Goal: Transaction & Acquisition: Purchase product/service

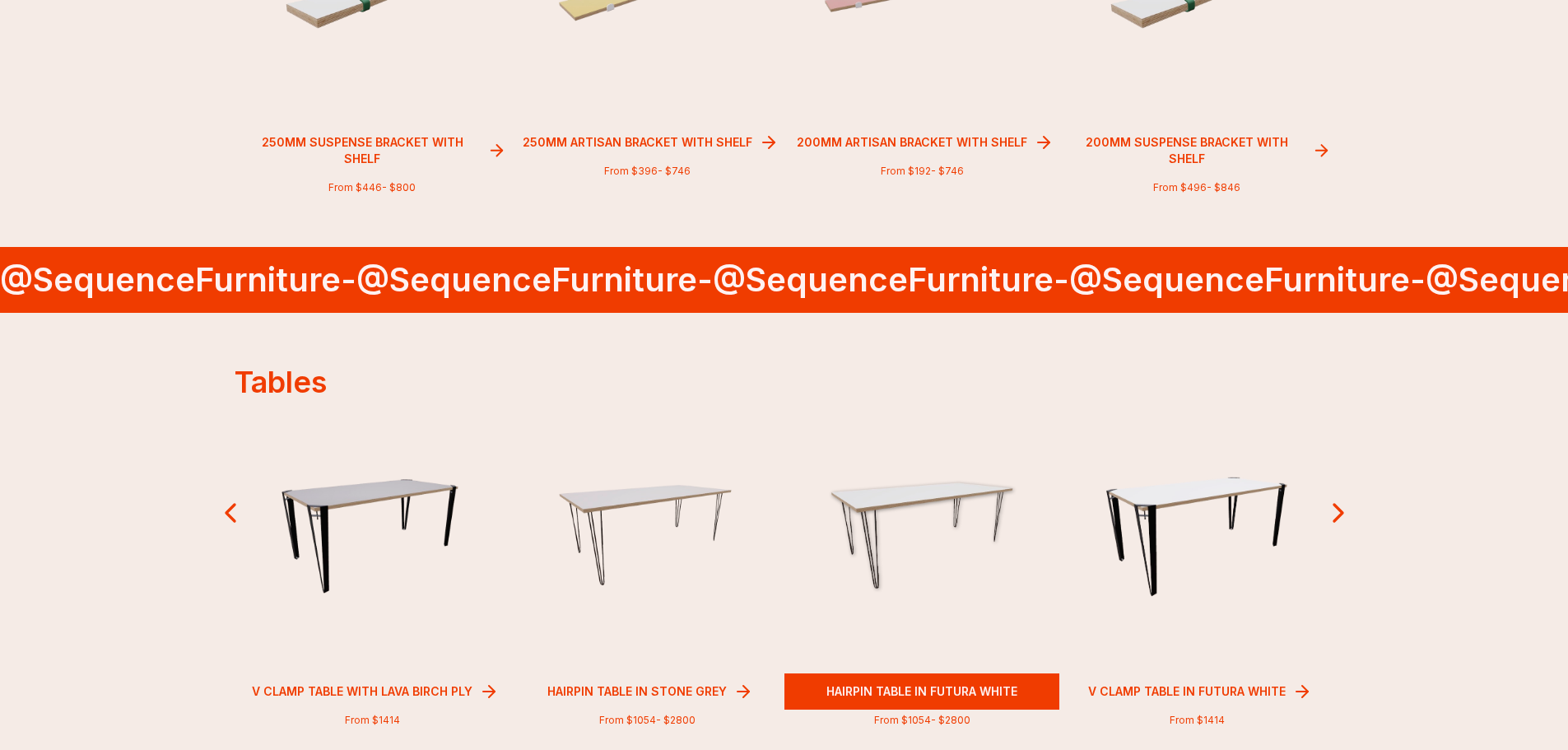
scroll to position [1242, 0]
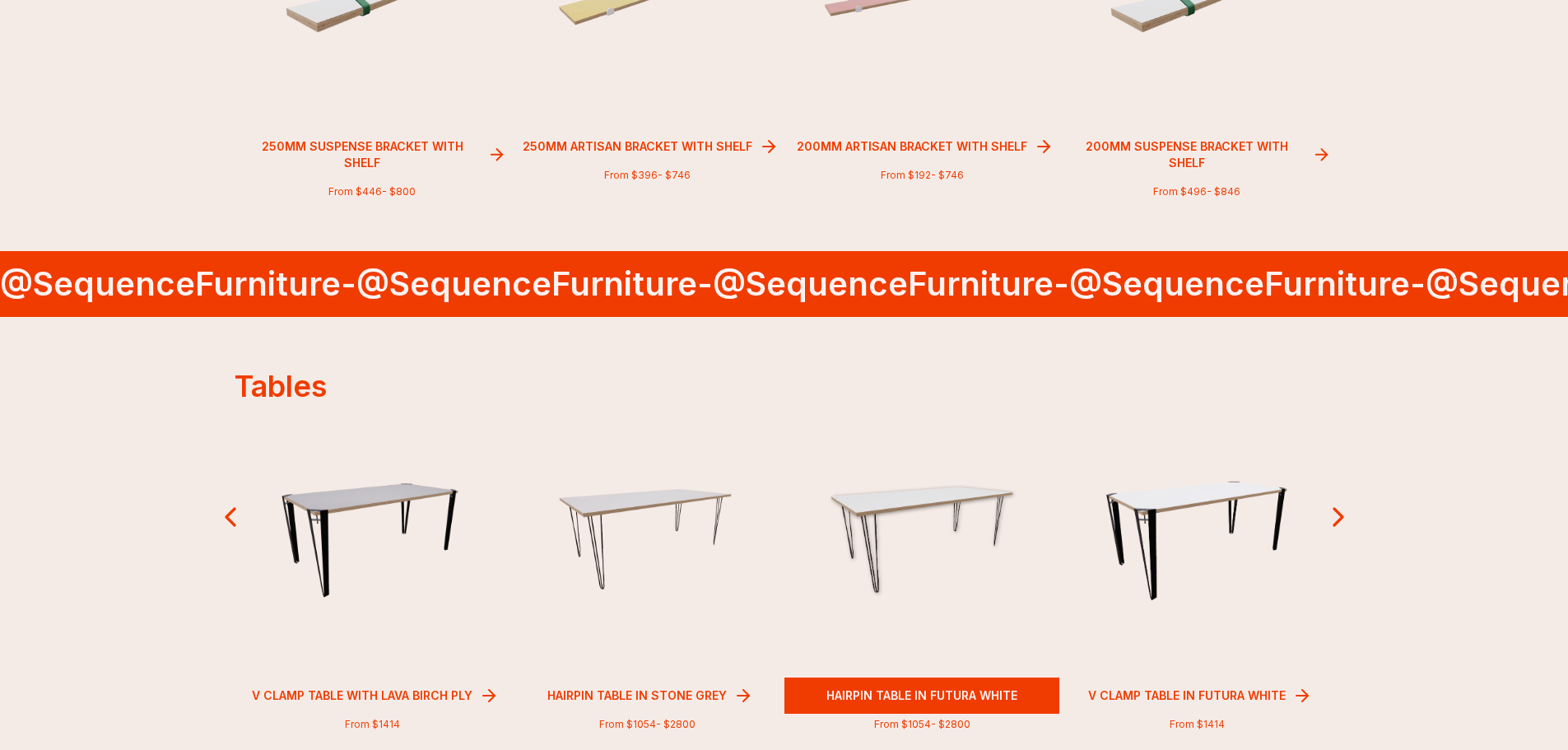
click at [909, 541] on img at bounding box center [922, 539] width 196 height 116
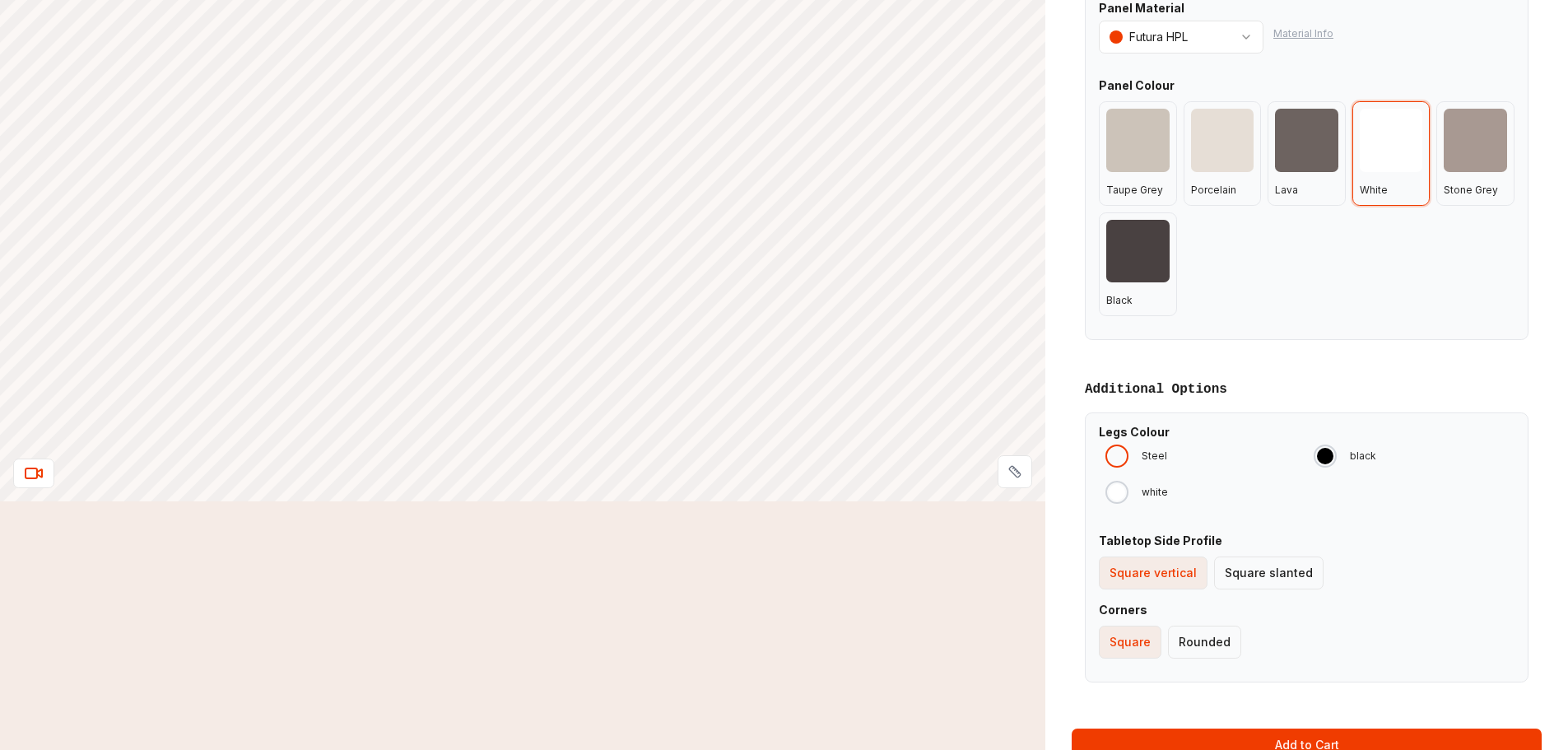
scroll to position [741, 0]
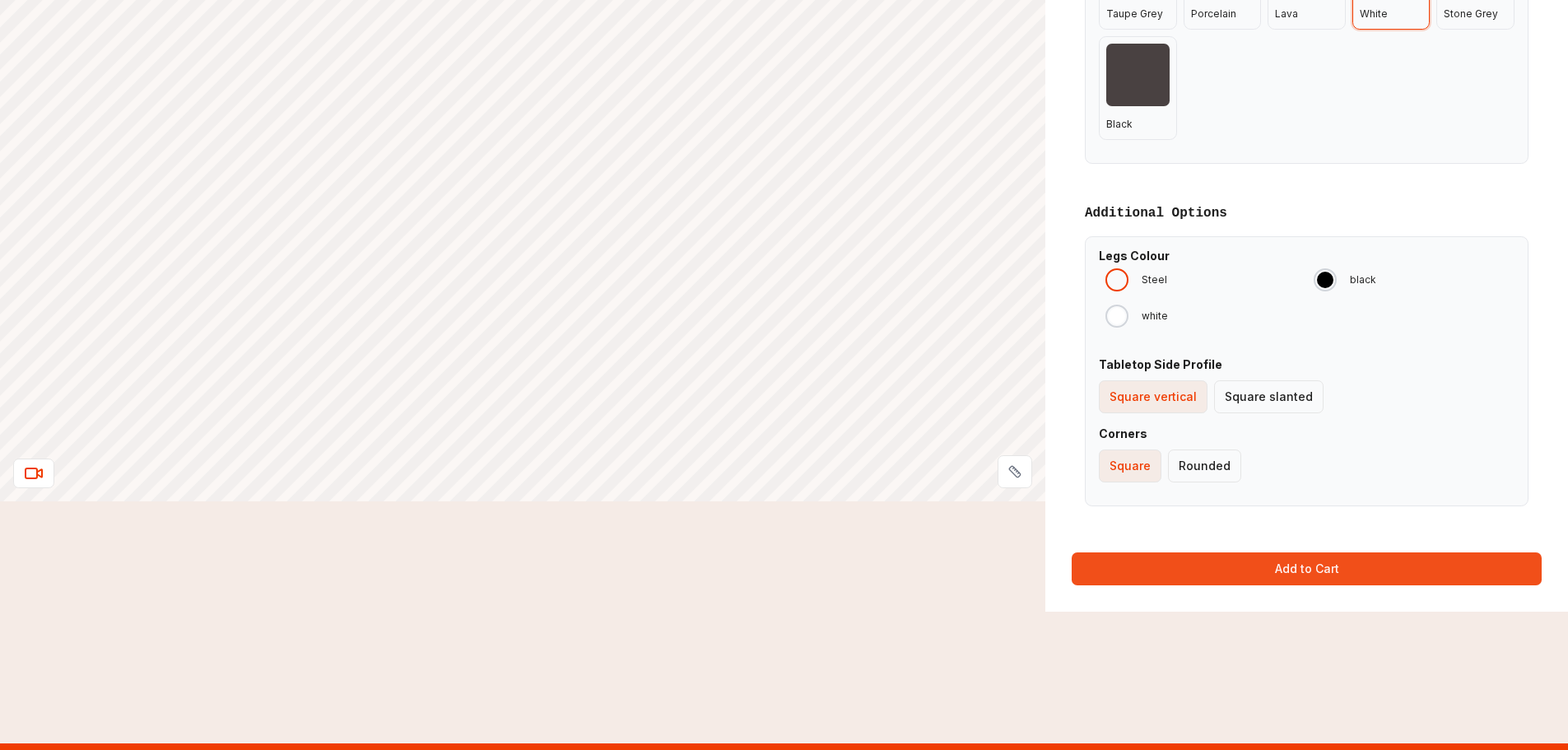
click at [1260, 573] on button "Add to Cart" at bounding box center [1306, 569] width 470 height 33
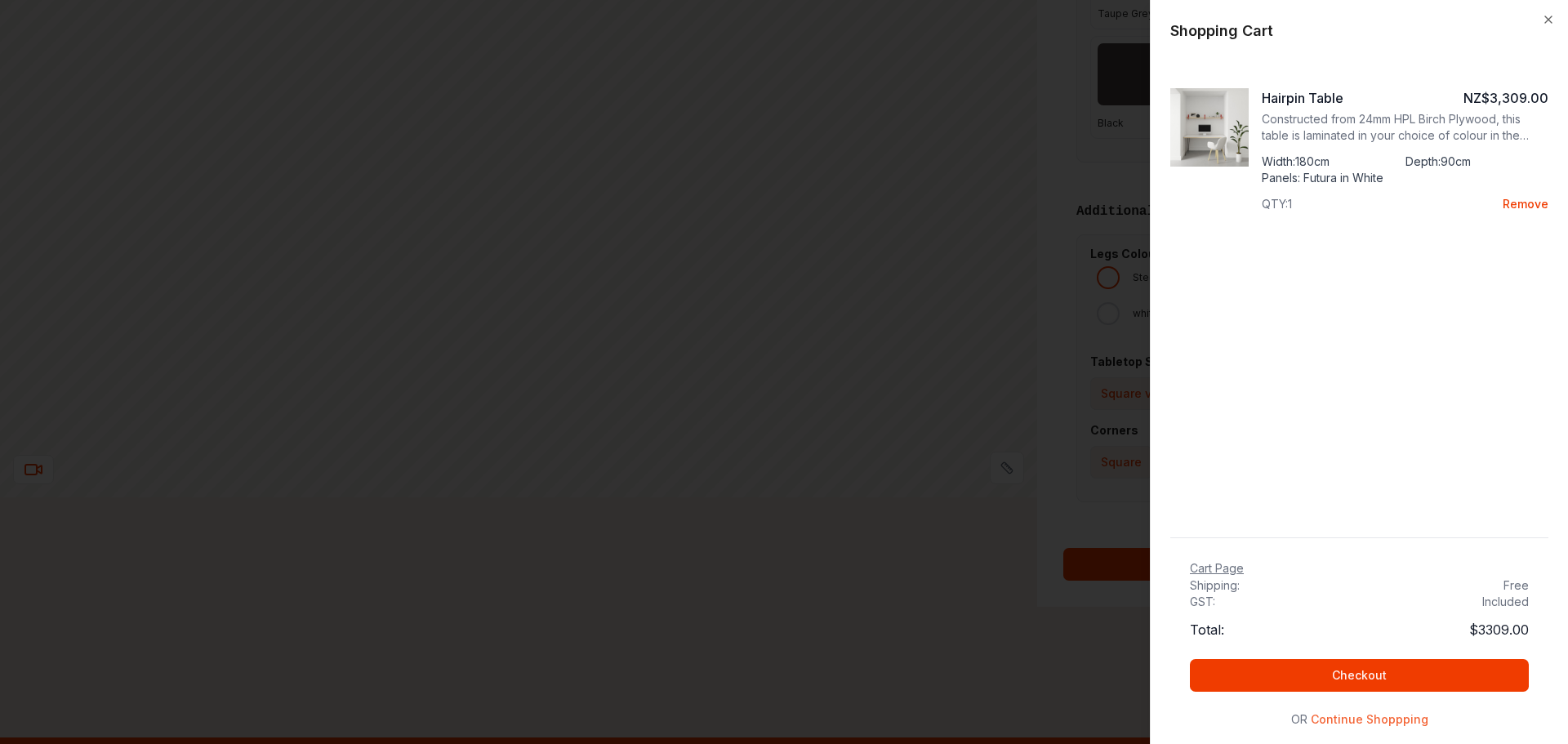
click at [1318, 714] on button "Continue Shoppping" at bounding box center [1369, 719] width 118 height 16
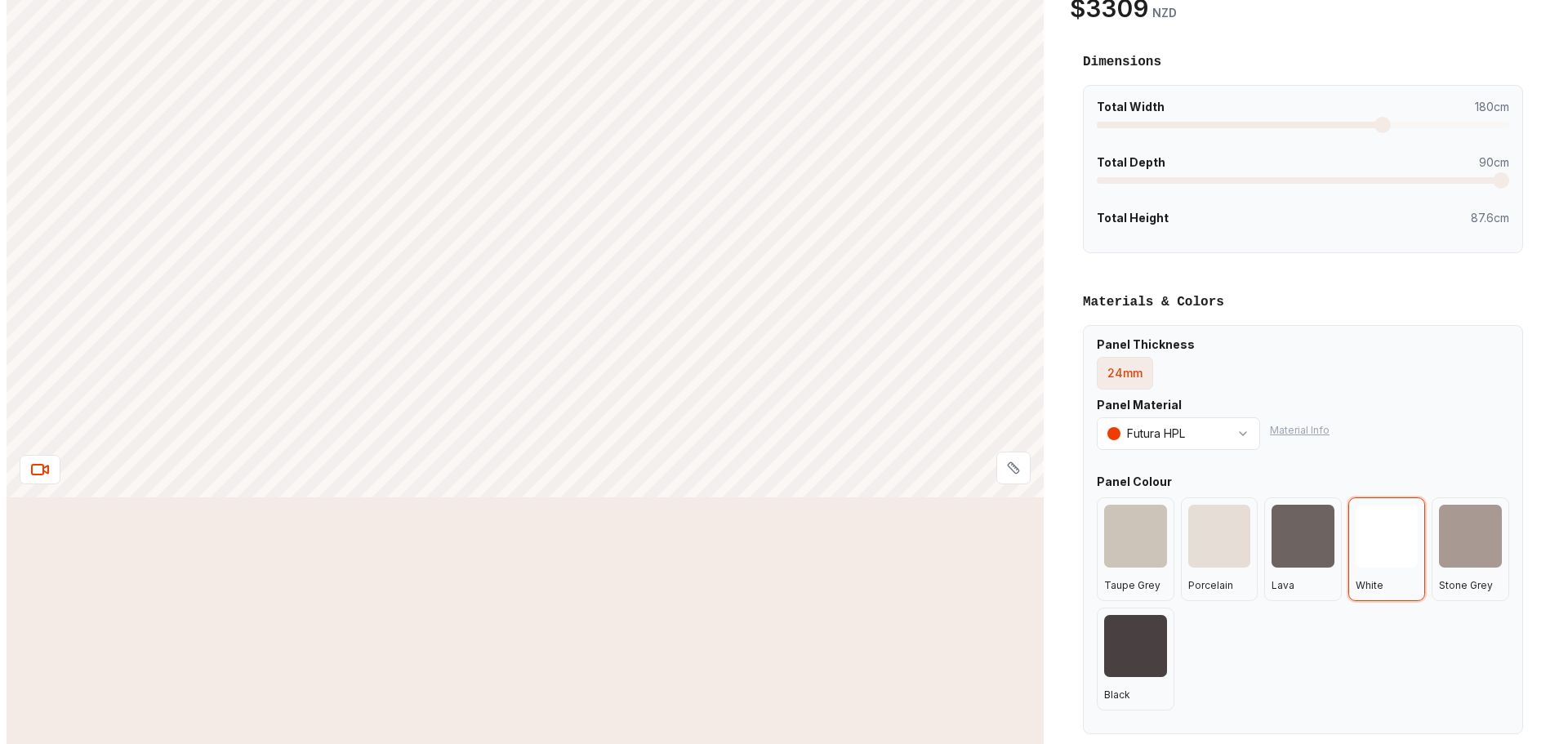
scroll to position [0, 0]
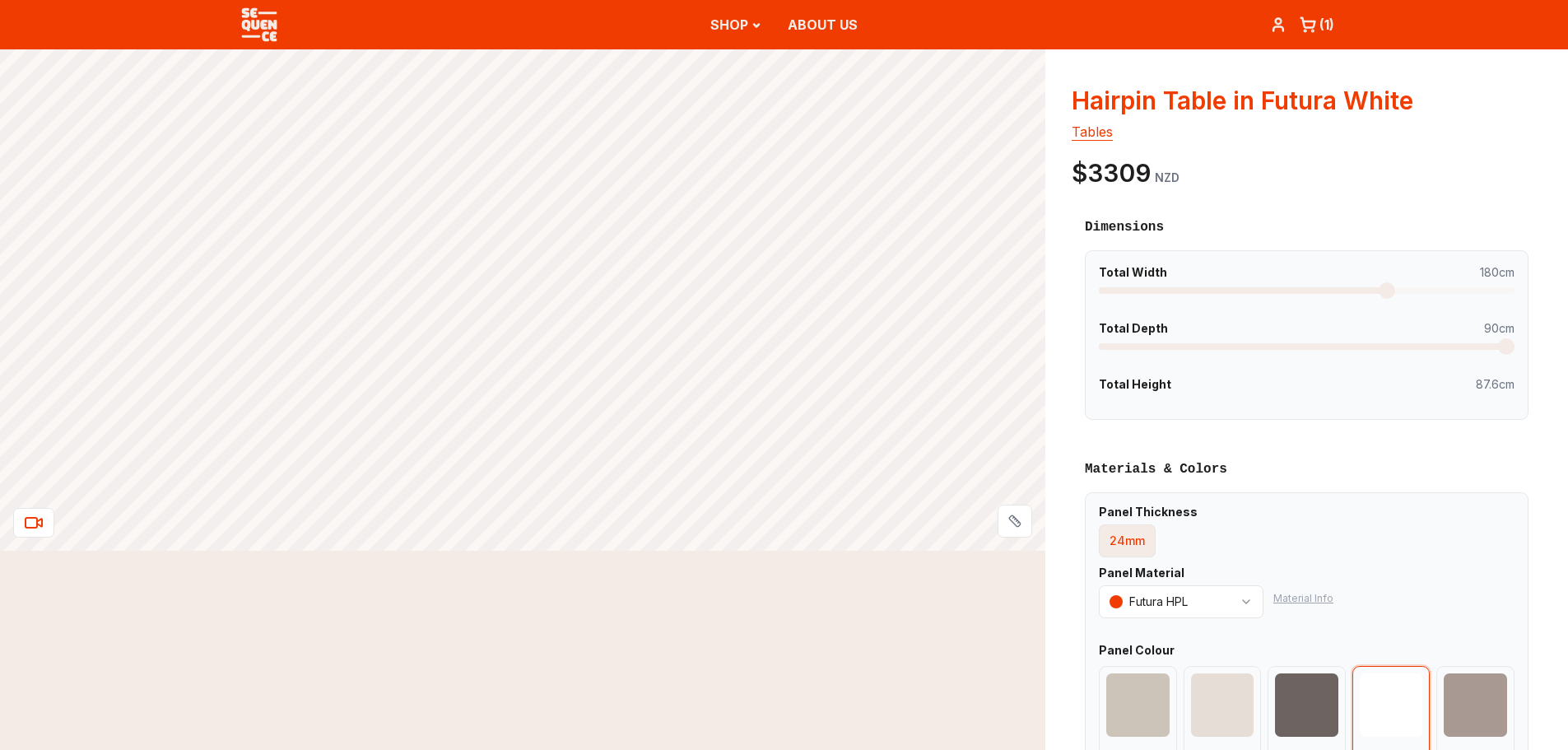
click at [1287, 17] on div "( 1 )" at bounding box center [1302, 25] width 65 height 49
click at [1273, 26] on icon at bounding box center [1278, 24] width 16 height 16
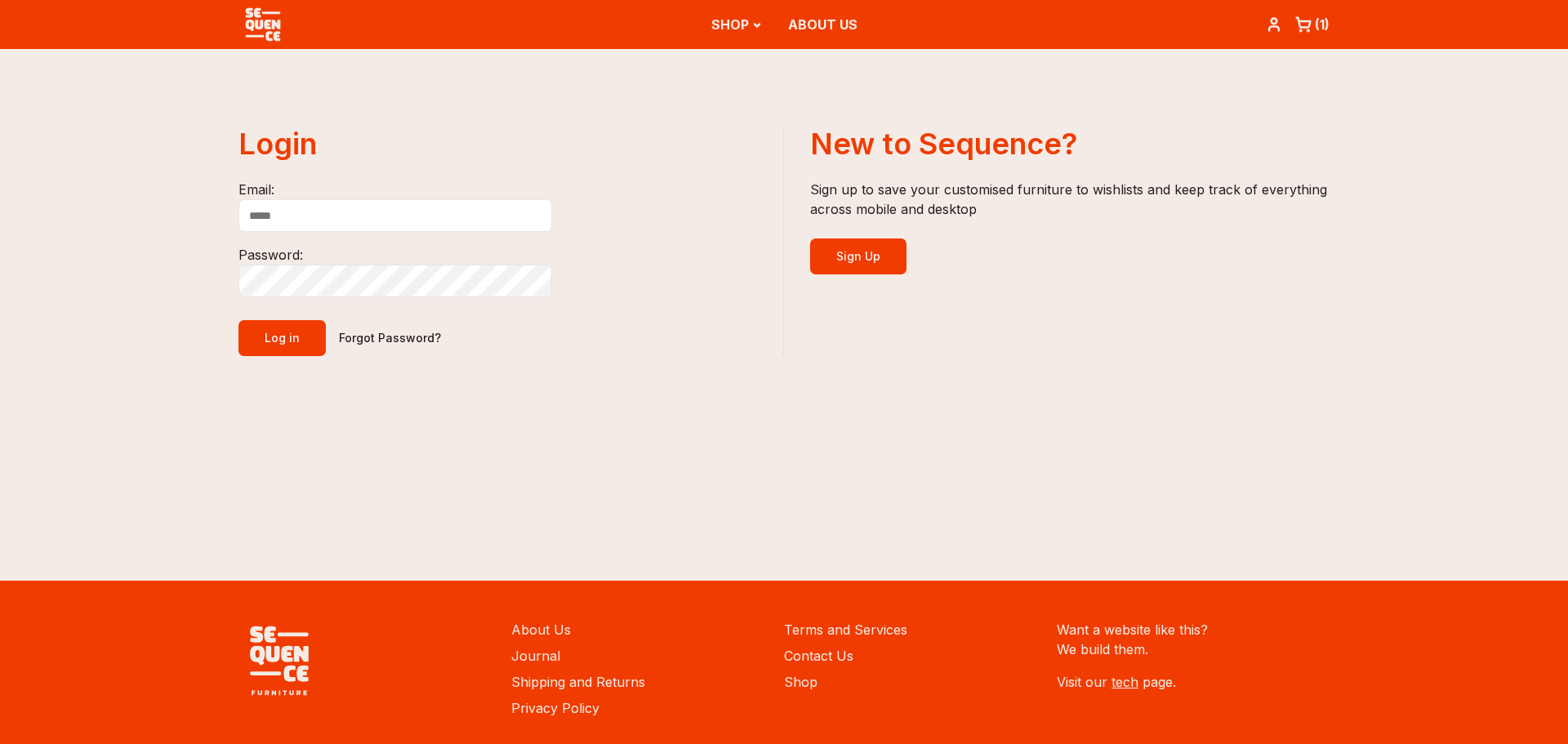
click at [425, 226] on input "Email:" at bounding box center [395, 216] width 314 height 33
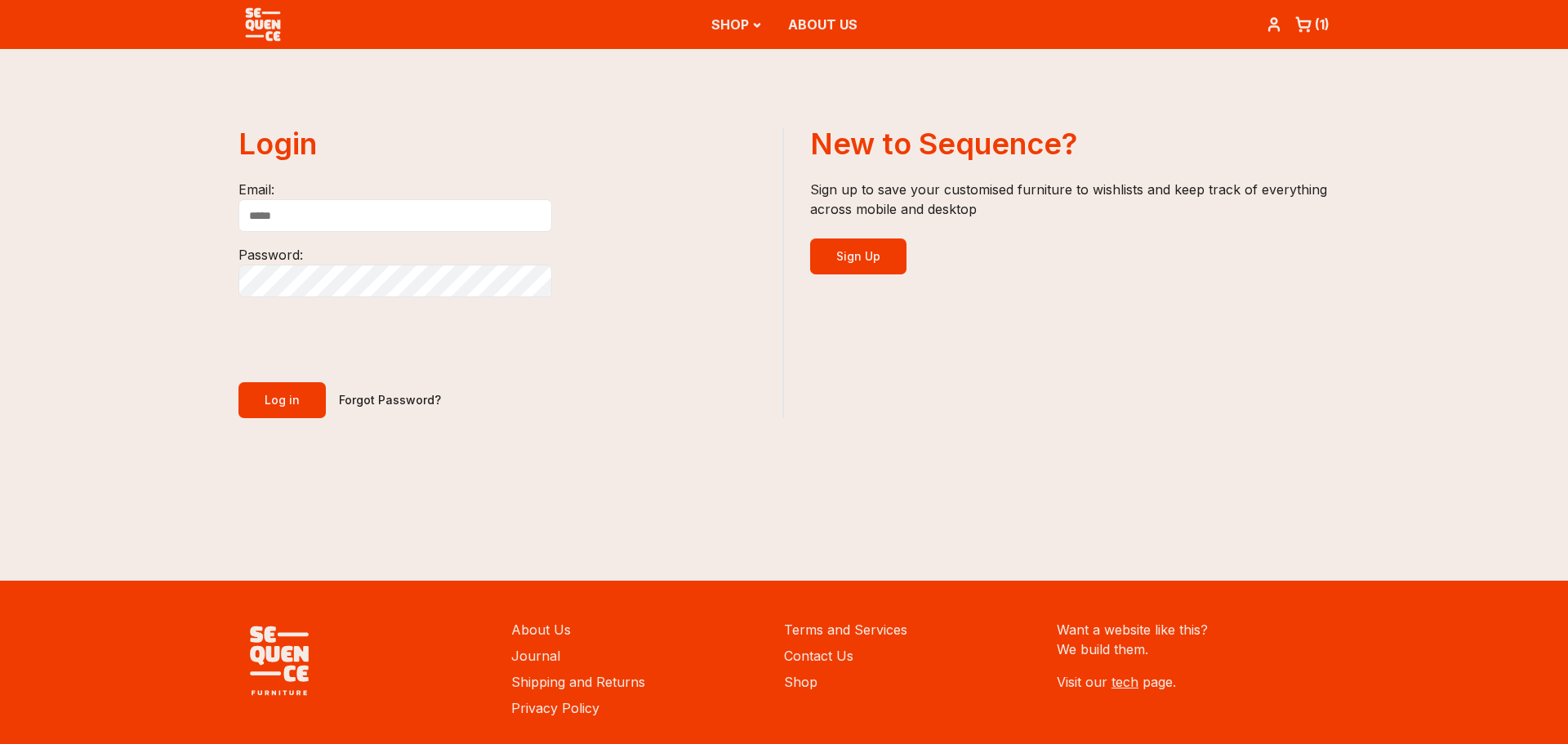
click at [563, 132] on h2 "Login" at bounding box center [509, 143] width 543 height 33
